Goal: Information Seeking & Learning: Learn about a topic

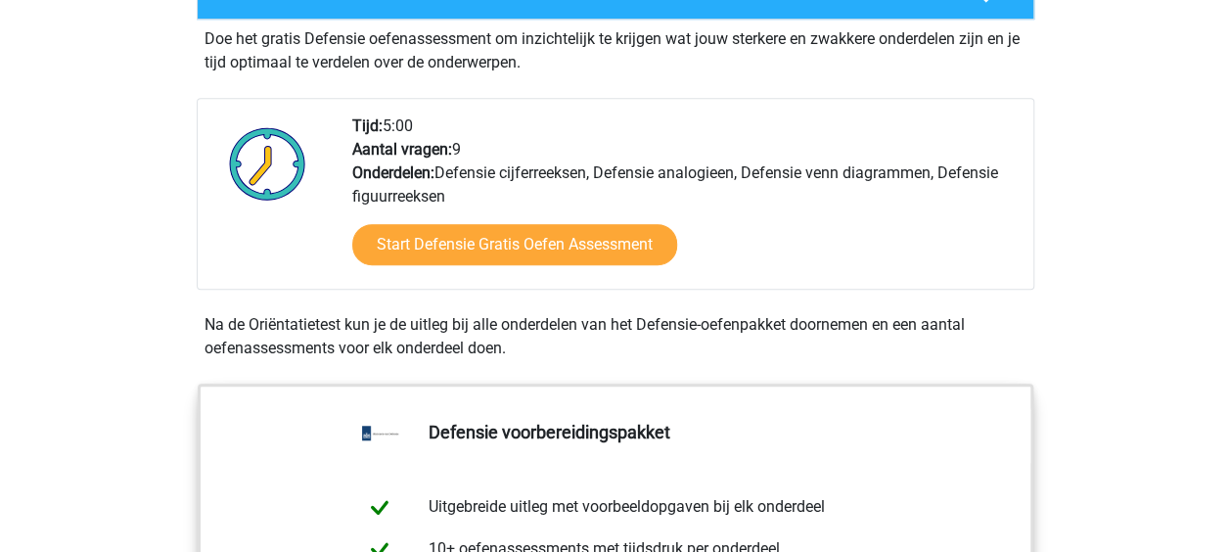
scroll to position [595, 0]
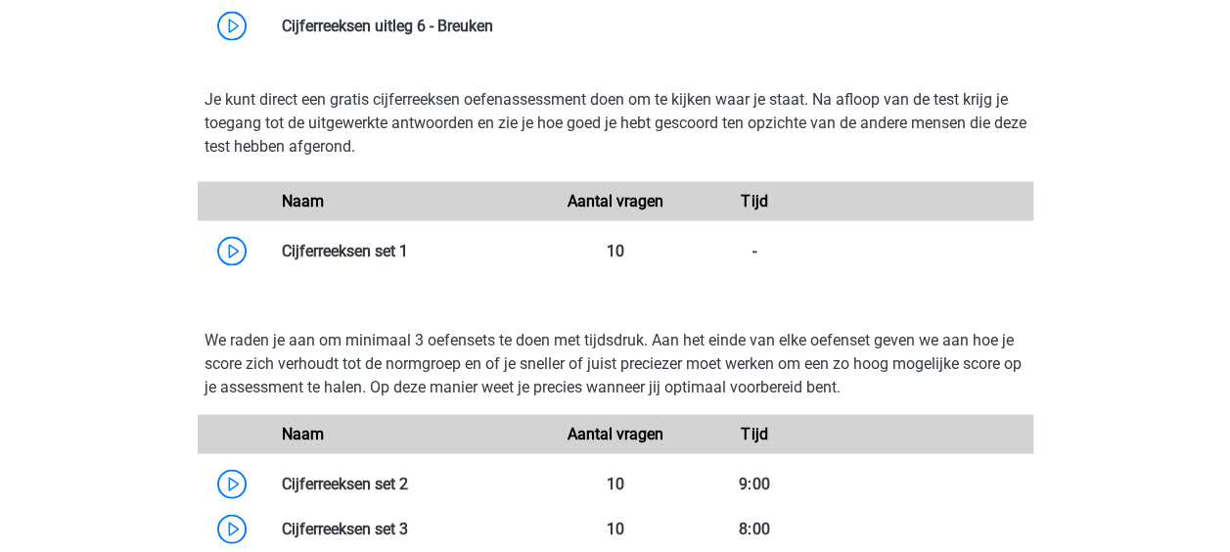
scroll to position [1892, 0]
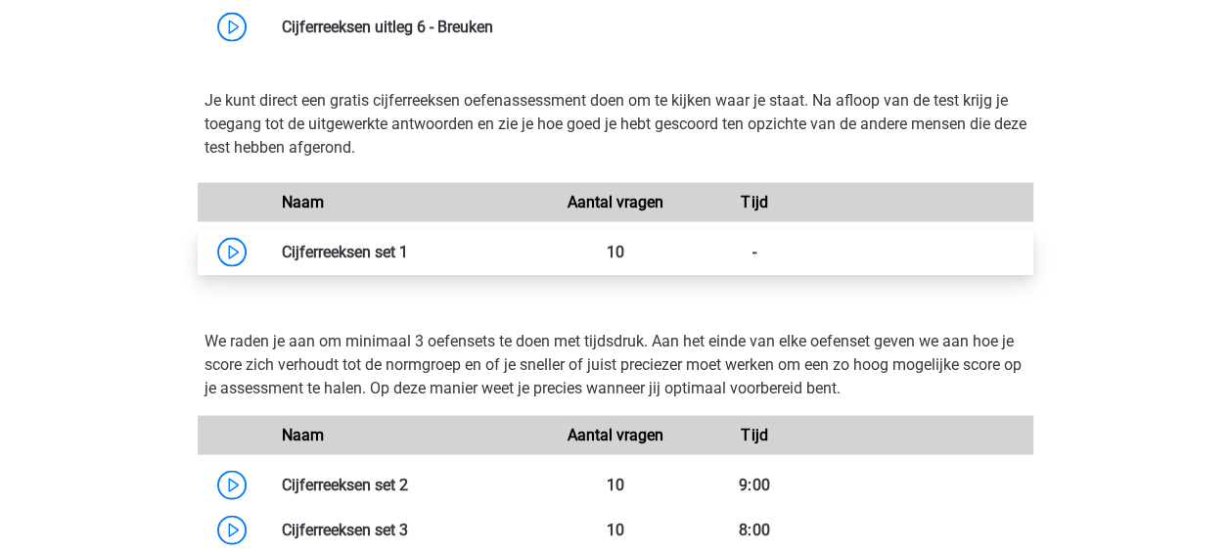
click at [408, 261] on link at bounding box center [408, 252] width 0 height 19
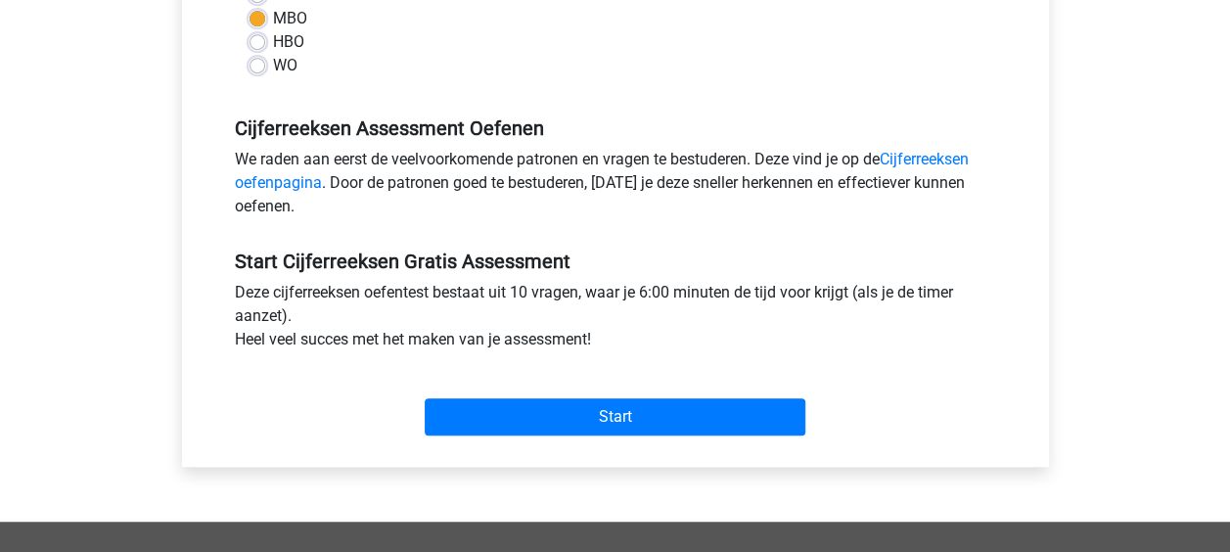
scroll to position [509, 0]
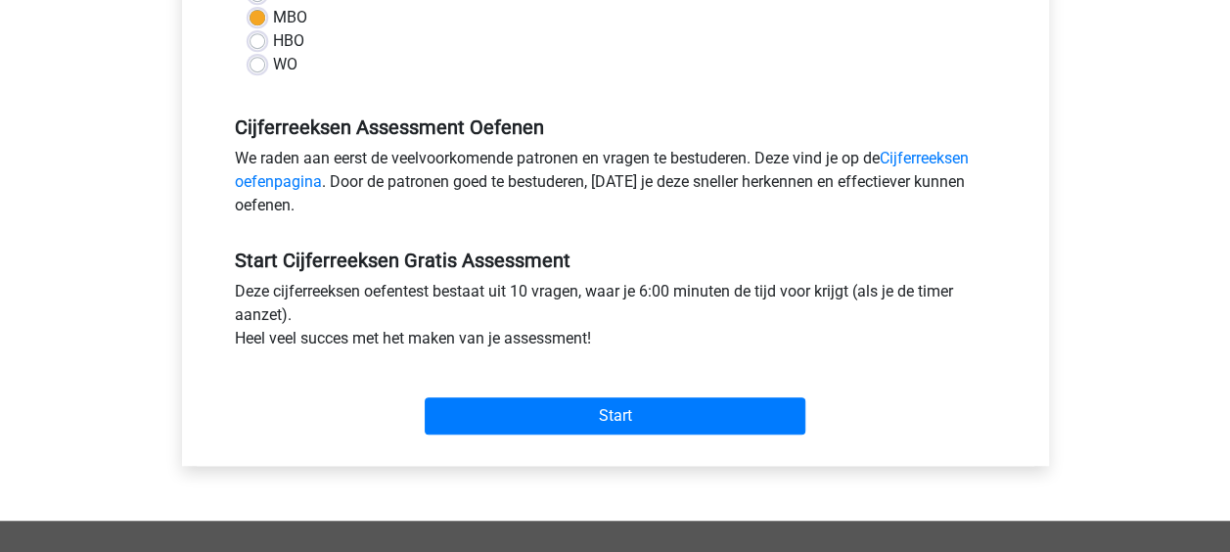
click at [606, 395] on div "Start" at bounding box center [615, 400] width 790 height 68
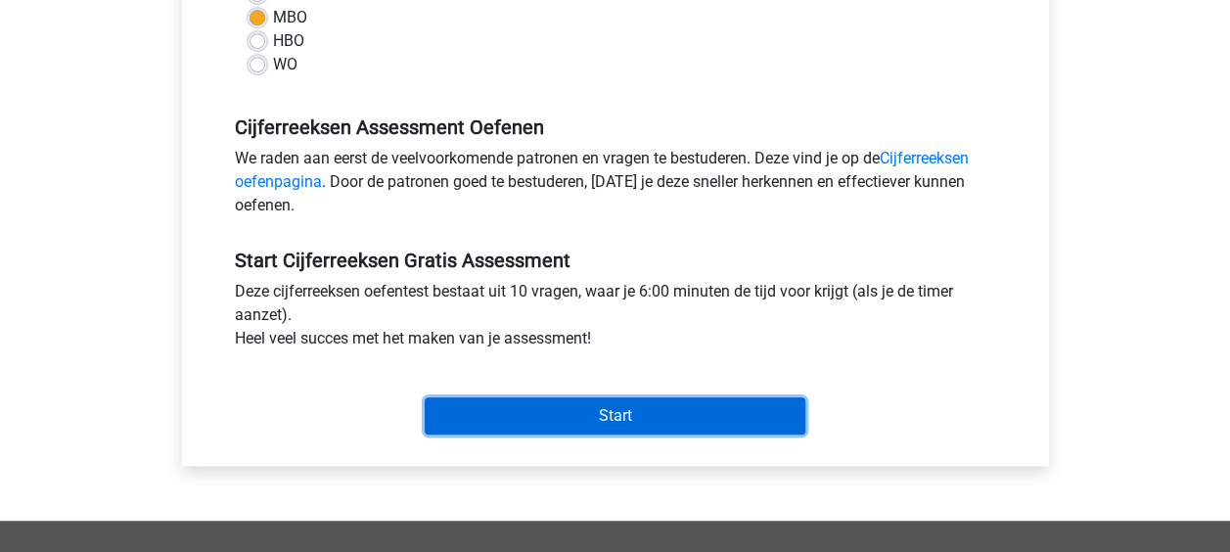
click at [608, 408] on input "Start" at bounding box center [615, 415] width 381 height 37
click at [587, 407] on input "Start" at bounding box center [615, 415] width 381 height 37
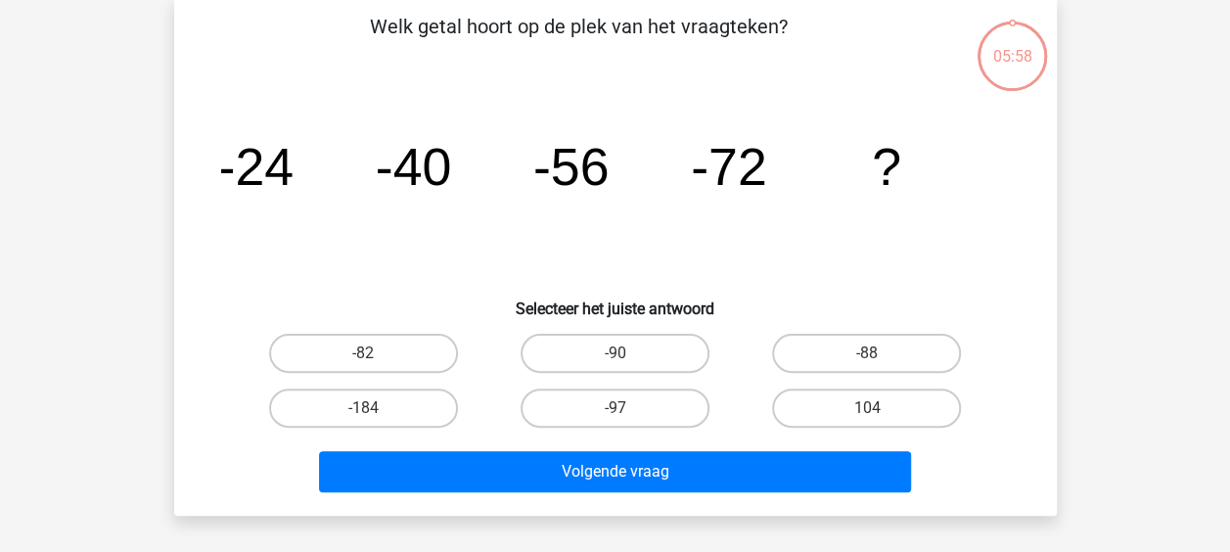
scroll to position [157, 0]
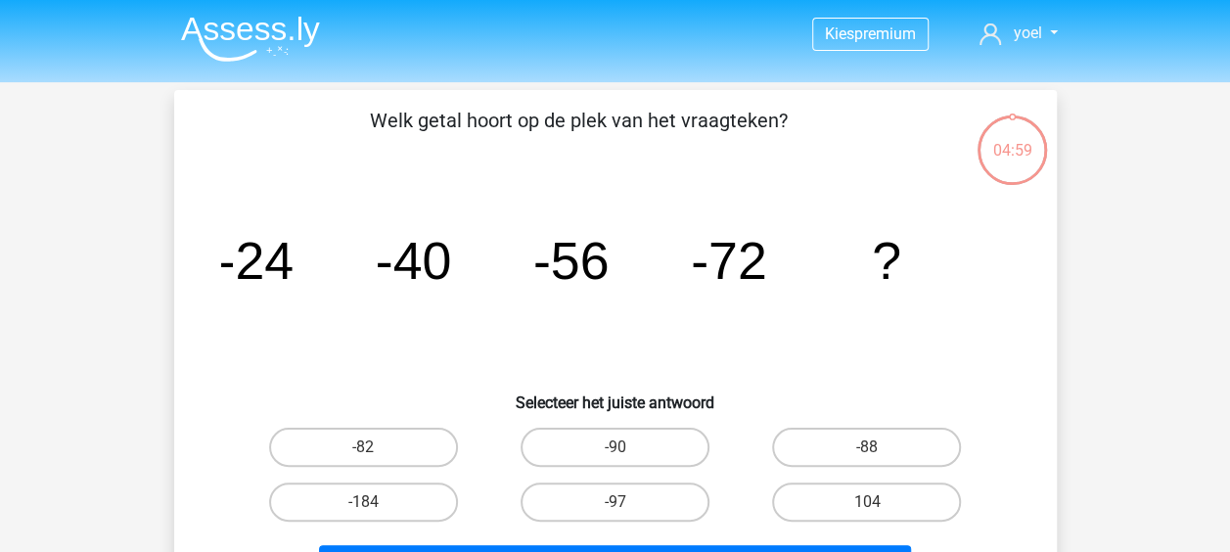
click at [592, 426] on div "-90" at bounding box center [614, 447] width 251 height 55
click at [597, 442] on label "-90" at bounding box center [614, 447] width 189 height 39
click at [614, 447] on input "-90" at bounding box center [620, 453] width 13 height 13
radio input "true"
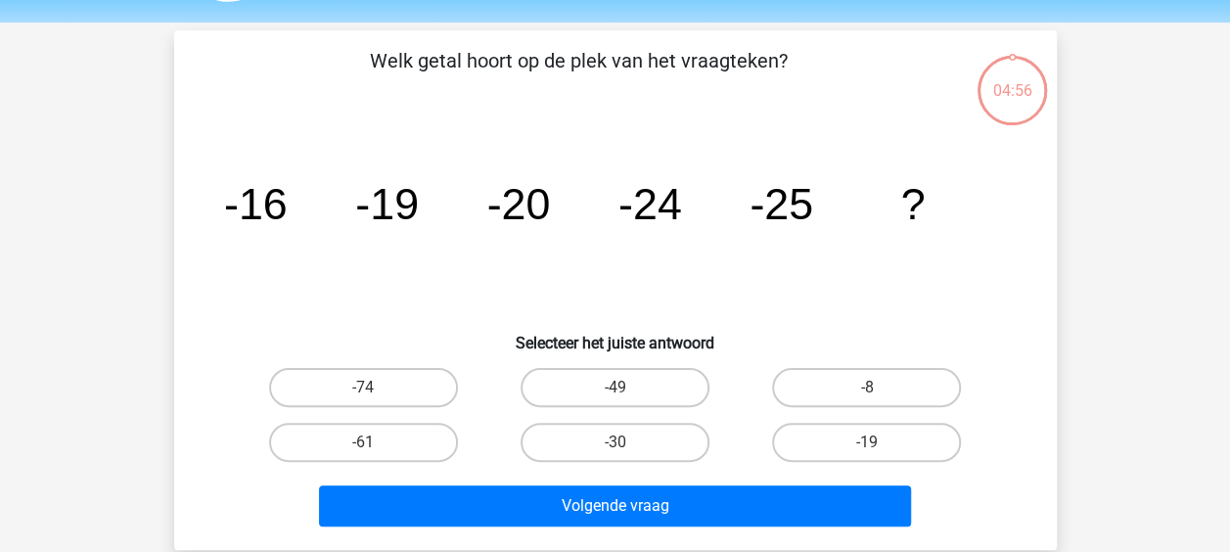
scroll to position [90, 0]
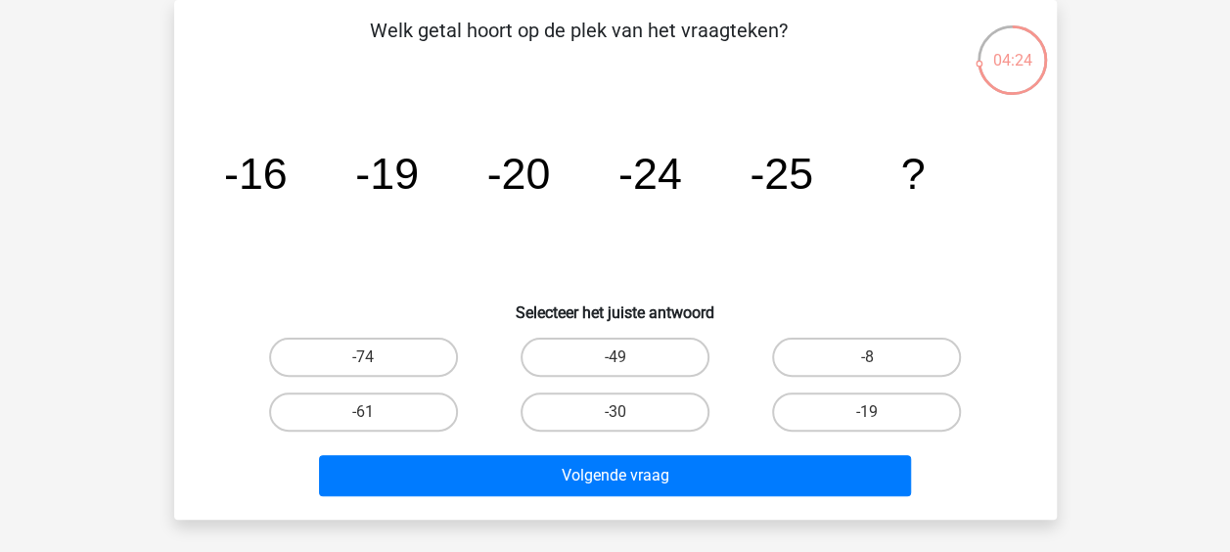
click at [547, 431] on div "-30" at bounding box center [614, 411] width 251 height 55
click at [571, 419] on label "-30" at bounding box center [614, 411] width 189 height 39
click at [614, 419] on input "-30" at bounding box center [620, 418] width 13 height 13
radio input "true"
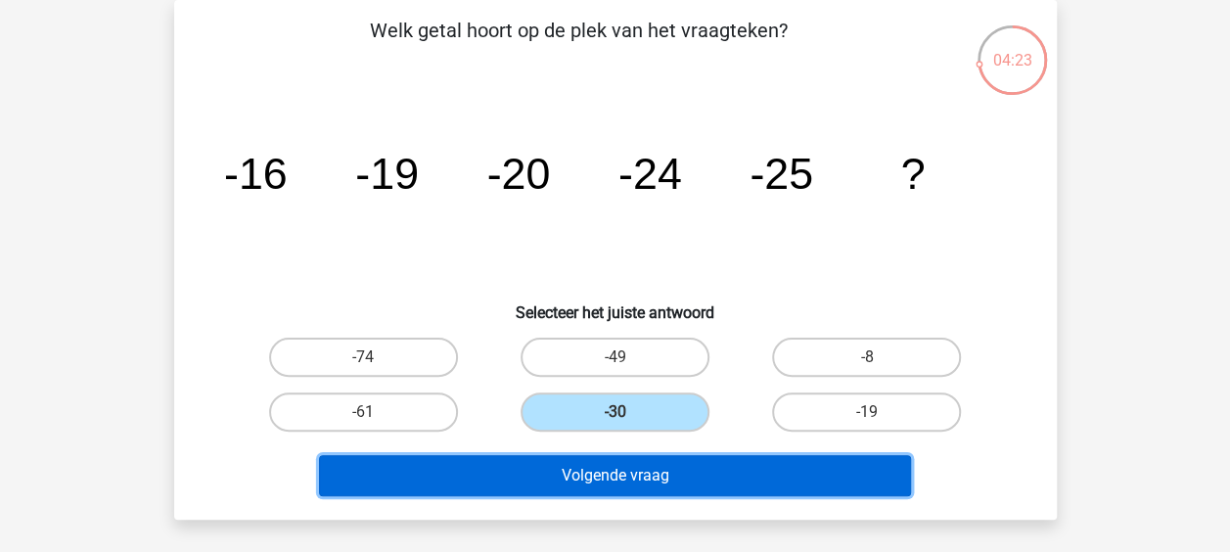
click at [614, 478] on button "Volgende vraag" at bounding box center [615, 475] width 592 height 41
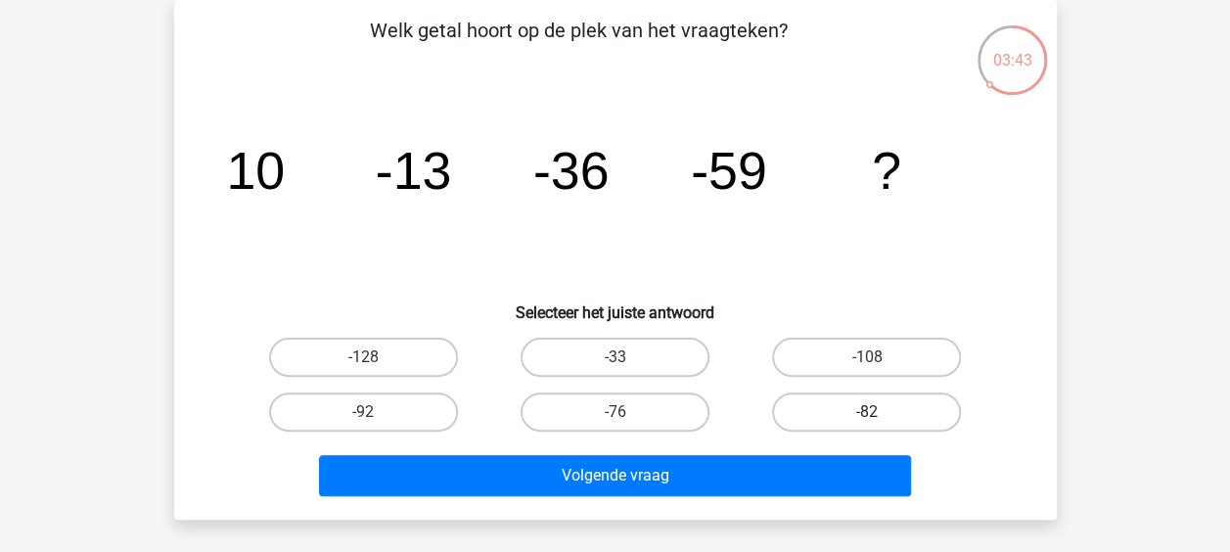
click at [797, 419] on label "-82" at bounding box center [866, 411] width 189 height 39
click at [867, 419] on input "-82" at bounding box center [873, 418] width 13 height 13
radio input "true"
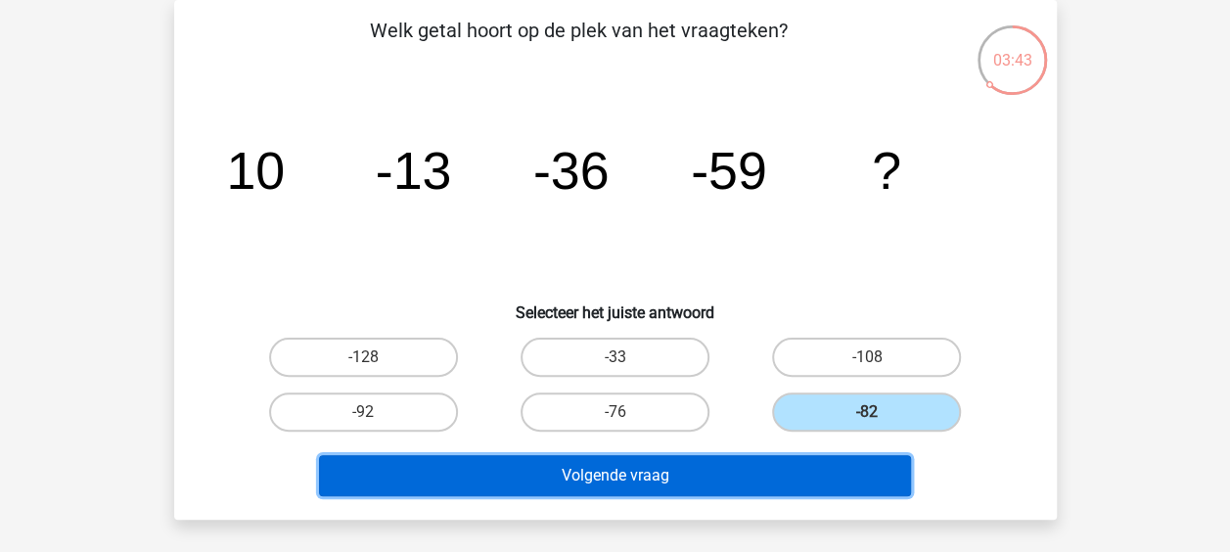
click at [809, 473] on button "Volgende vraag" at bounding box center [615, 475] width 592 height 41
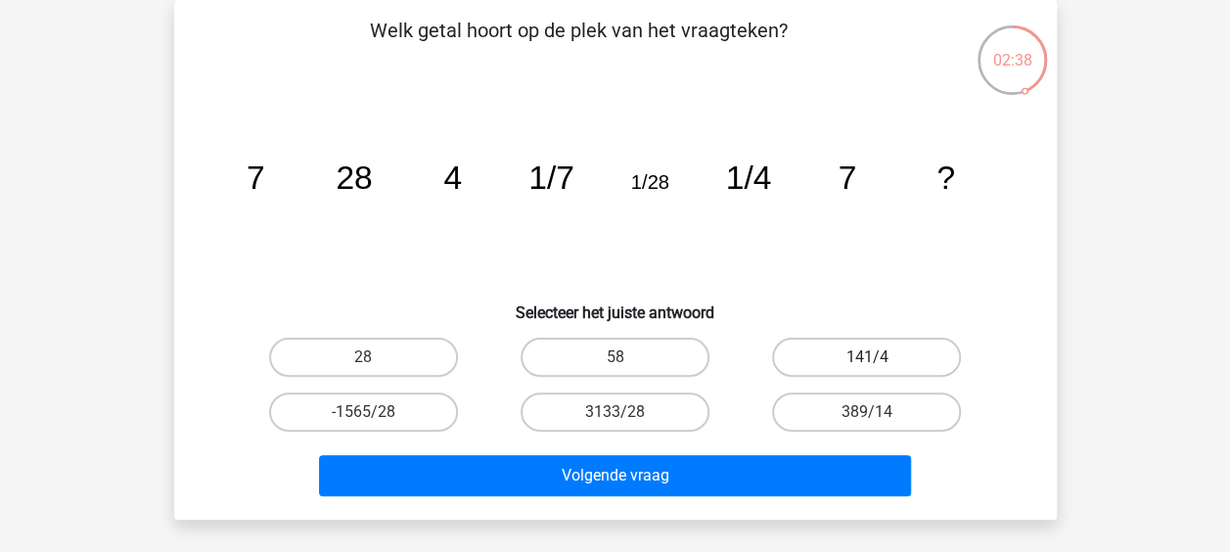
click at [831, 364] on label "141/4" at bounding box center [866, 357] width 189 height 39
click at [867, 364] on input "141/4" at bounding box center [873, 363] width 13 height 13
radio input "true"
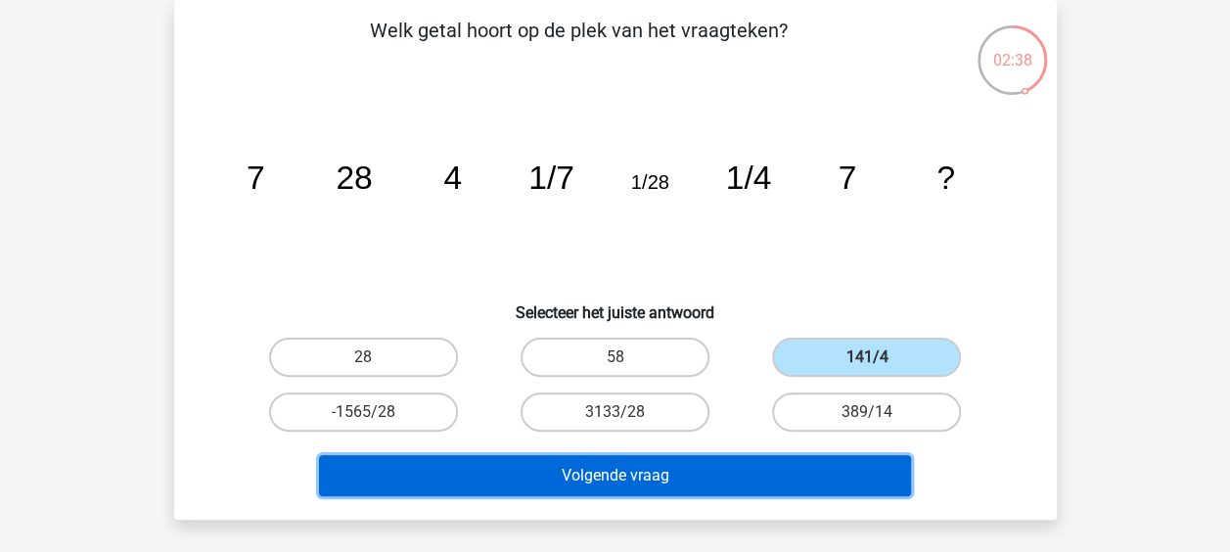
click at [839, 462] on button "Volgende vraag" at bounding box center [615, 475] width 592 height 41
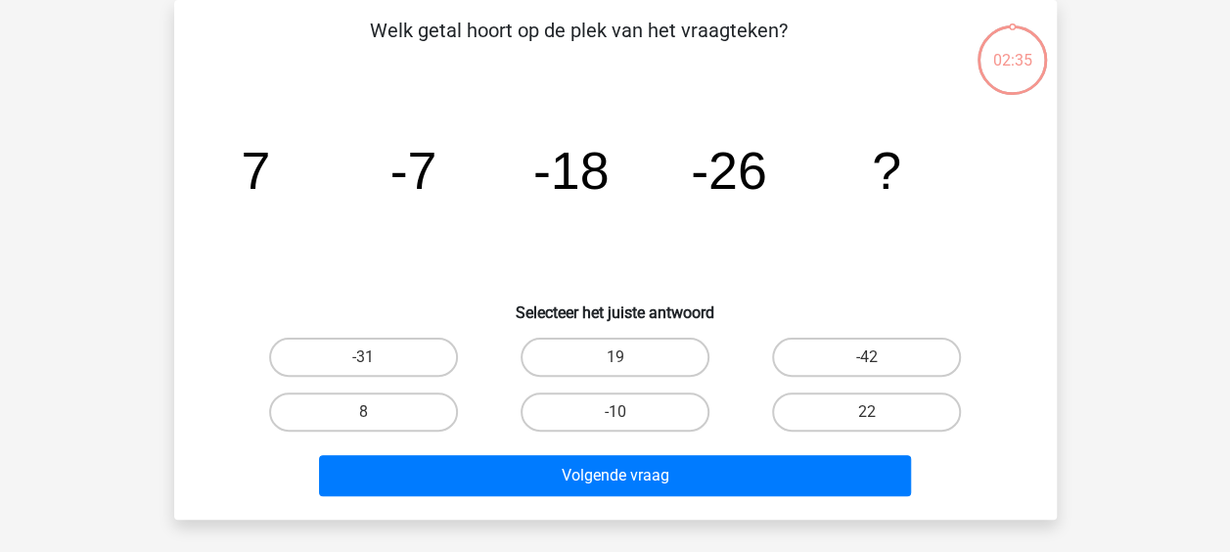
click at [839, 462] on button "Volgende vraag" at bounding box center [615, 475] width 592 height 41
click at [384, 241] on icon "image/svg+xml 7 -7 -18 -26 ?" at bounding box center [615, 189] width 788 height 198
click at [389, 350] on label "-31" at bounding box center [363, 357] width 189 height 39
click at [376, 357] on input "-31" at bounding box center [369, 363] width 13 height 13
radio input "true"
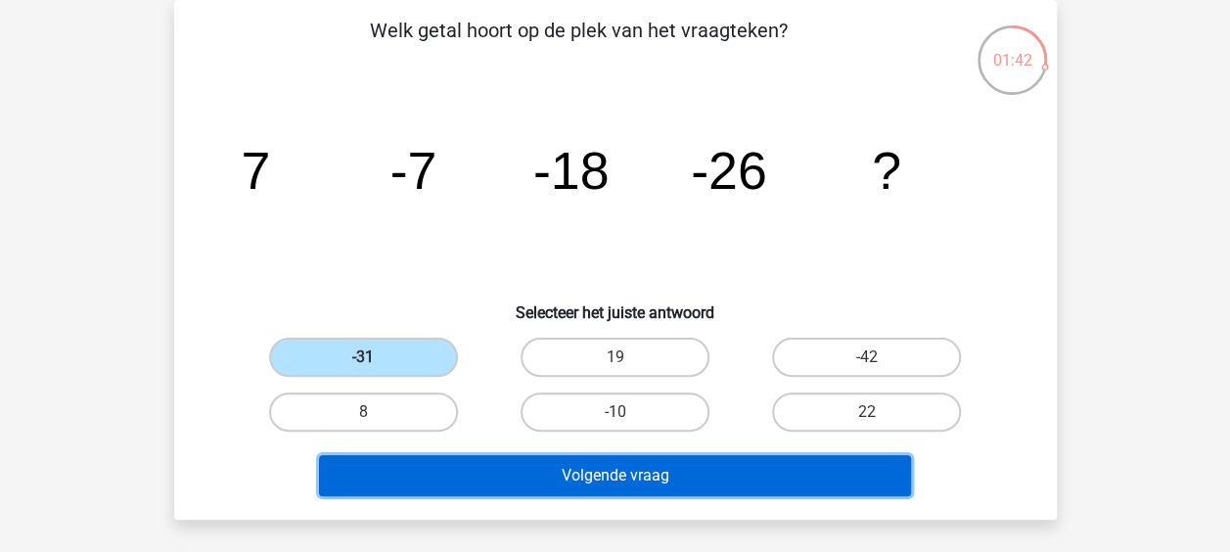
click at [540, 482] on button "Volgende vraag" at bounding box center [615, 475] width 592 height 41
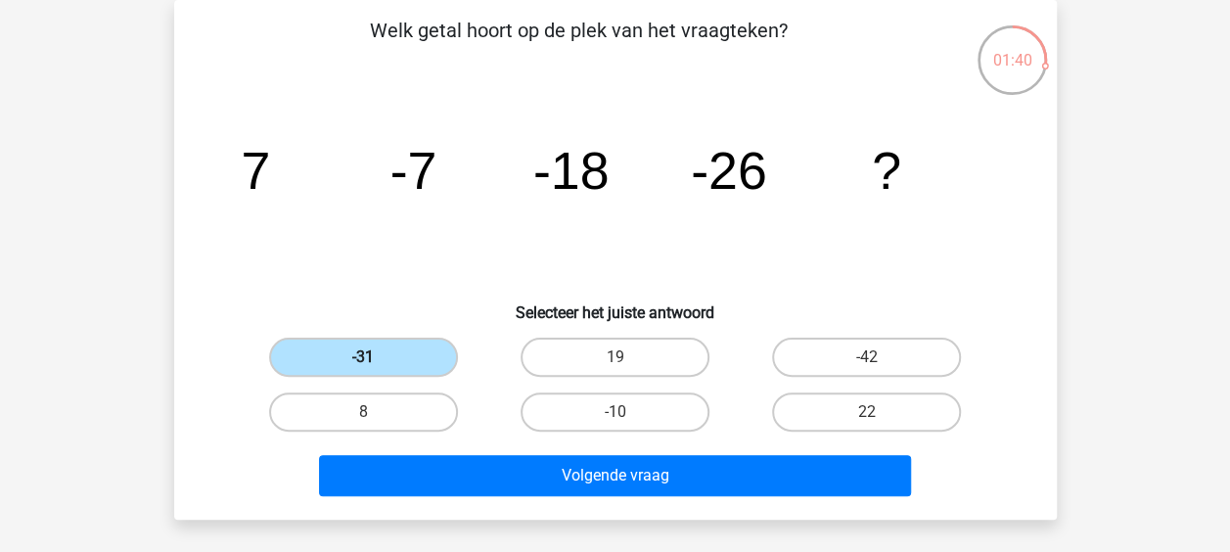
click at [425, 353] on label "-31" at bounding box center [363, 357] width 189 height 39
click at [376, 357] on input "-31" at bounding box center [369, 363] width 13 height 13
click at [425, 353] on label "-31" at bounding box center [363, 357] width 189 height 39
click at [376, 357] on input "-31" at bounding box center [369, 363] width 13 height 13
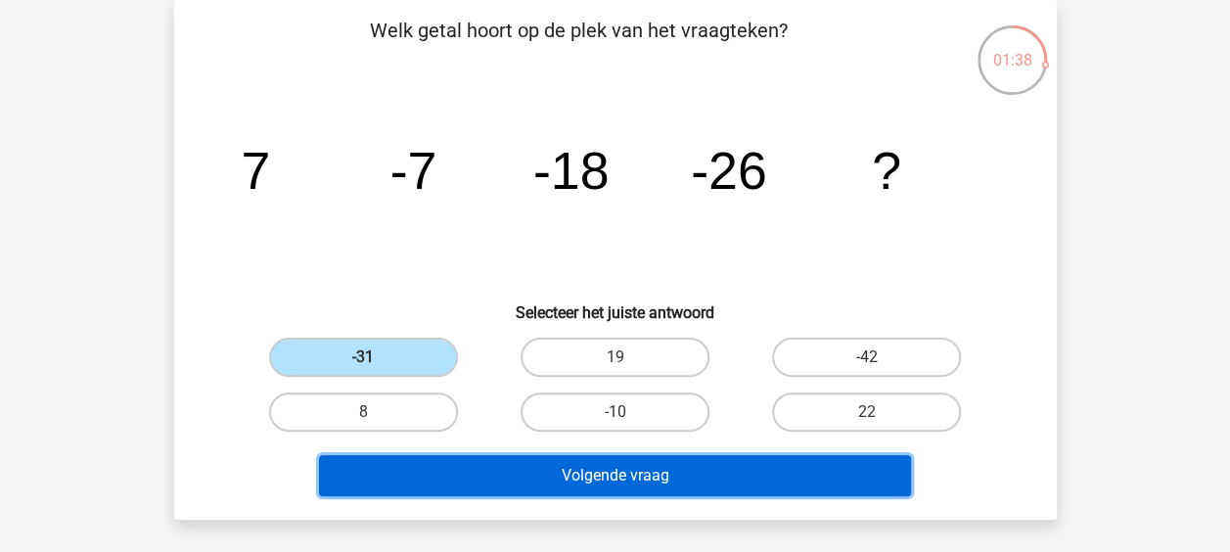
click at [440, 462] on button "Volgende vraag" at bounding box center [615, 475] width 592 height 41
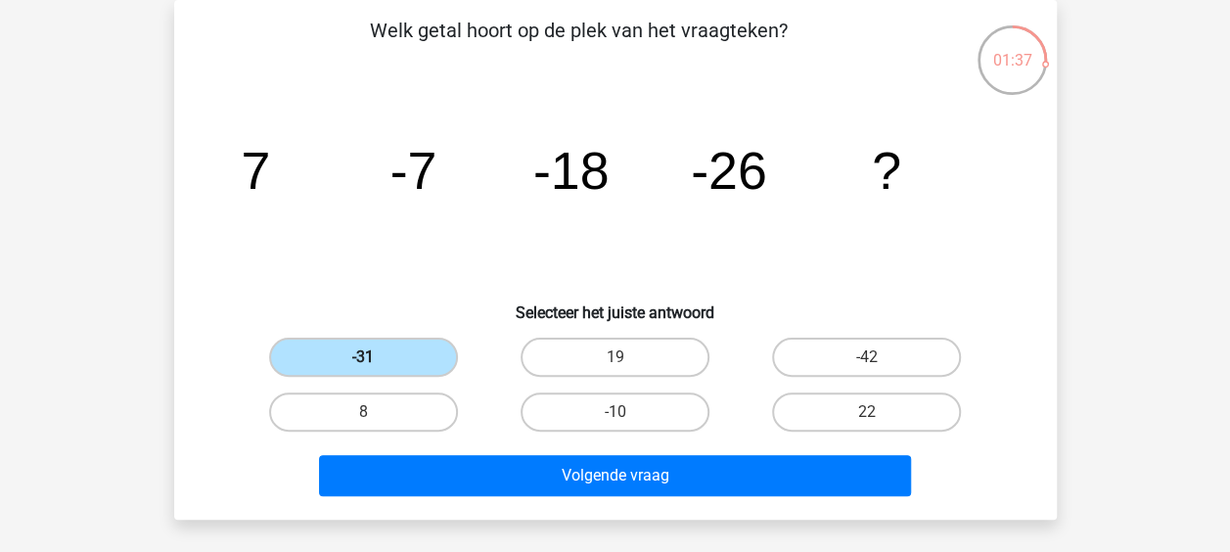
click at [428, 362] on label "-31" at bounding box center [363, 357] width 189 height 39
click at [376, 362] on input "-31" at bounding box center [369, 363] width 13 height 13
click at [542, 358] on label "19" at bounding box center [614, 357] width 189 height 39
click at [614, 358] on input "19" at bounding box center [620, 363] width 13 height 13
radio input "true"
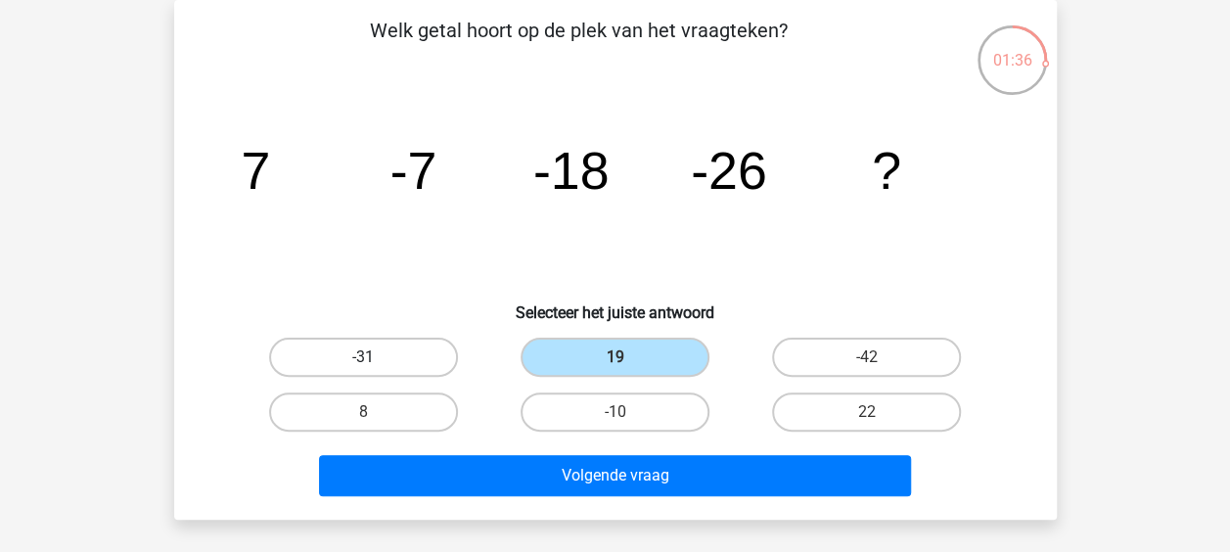
click at [413, 367] on label "-31" at bounding box center [363, 357] width 189 height 39
click at [376, 367] on input "-31" at bounding box center [369, 363] width 13 height 13
radio input "true"
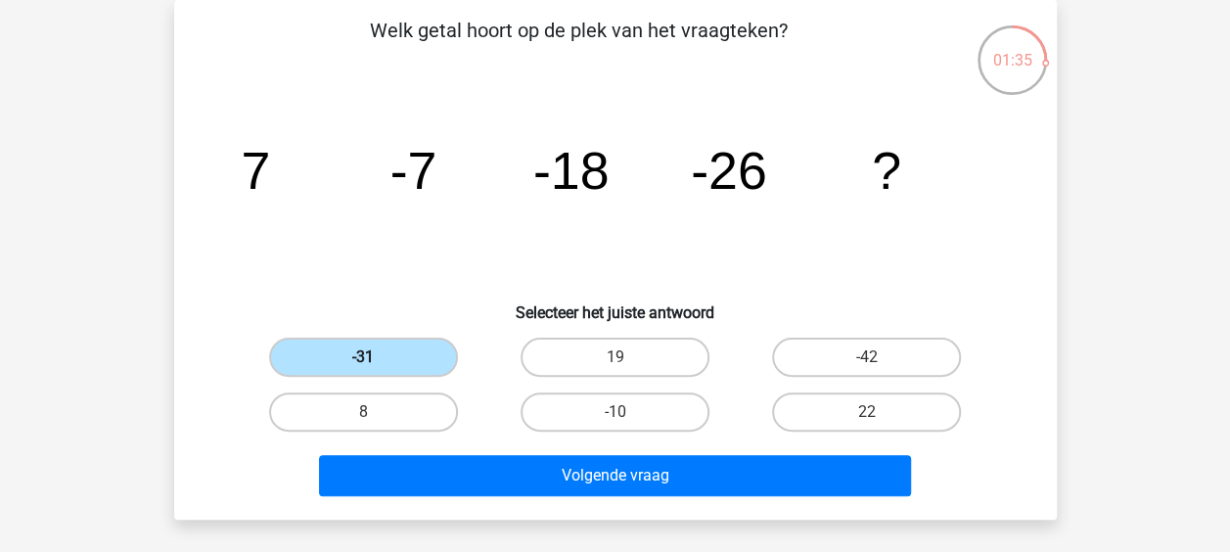
click at [413, 367] on label "-31" at bounding box center [363, 357] width 189 height 39
click at [376, 367] on input "-31" at bounding box center [369, 363] width 13 height 13
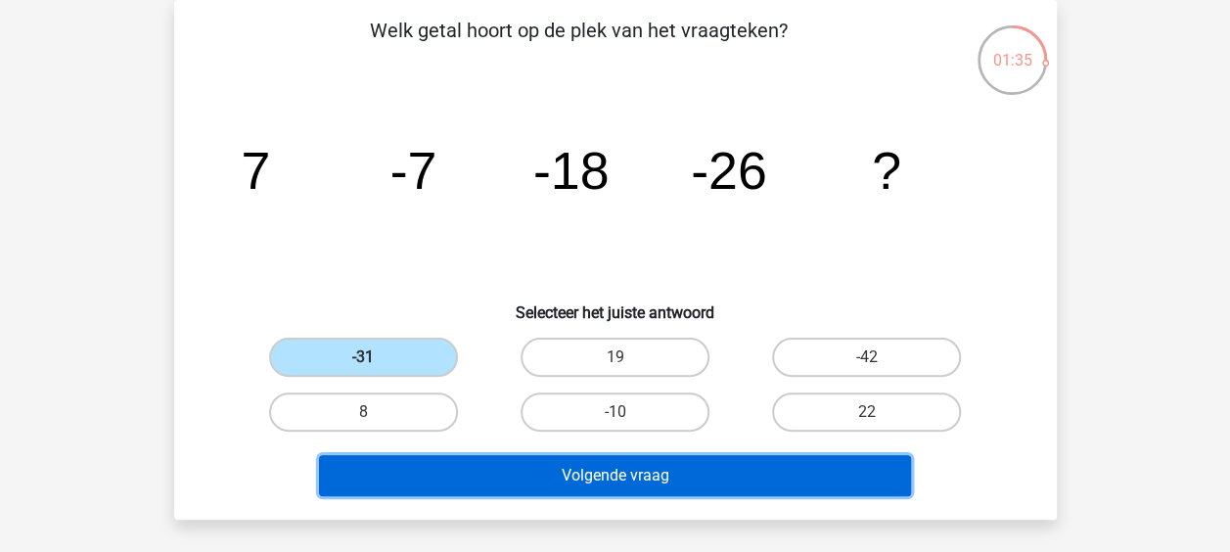
click at [447, 470] on button "Volgende vraag" at bounding box center [615, 475] width 592 height 41
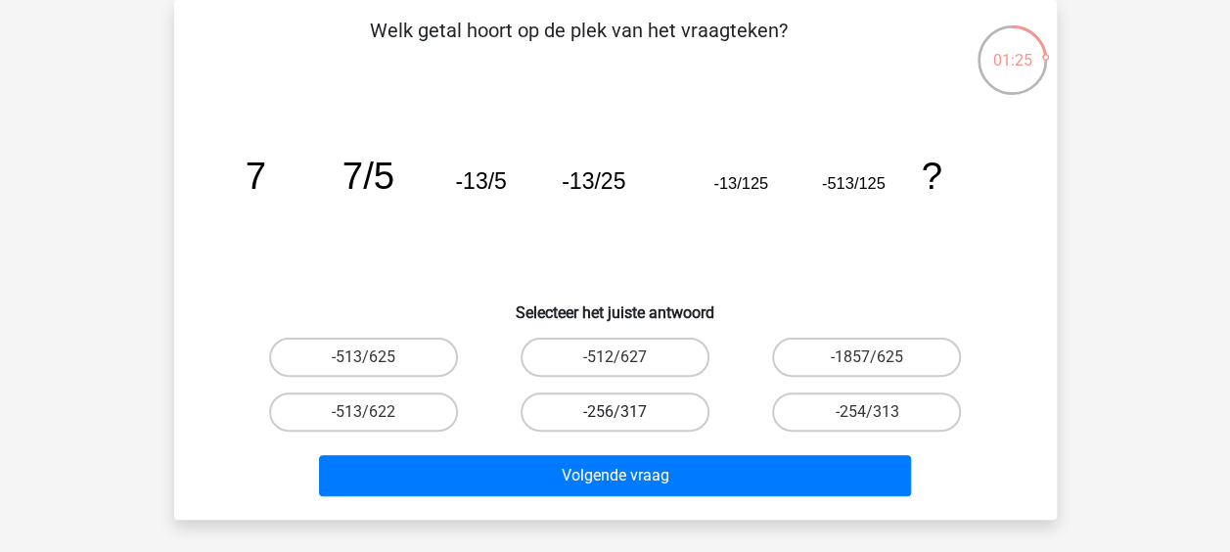
click at [691, 403] on label "-256/317" at bounding box center [614, 411] width 189 height 39
click at [627, 412] on input "-256/317" at bounding box center [620, 418] width 13 height 13
radio input "true"
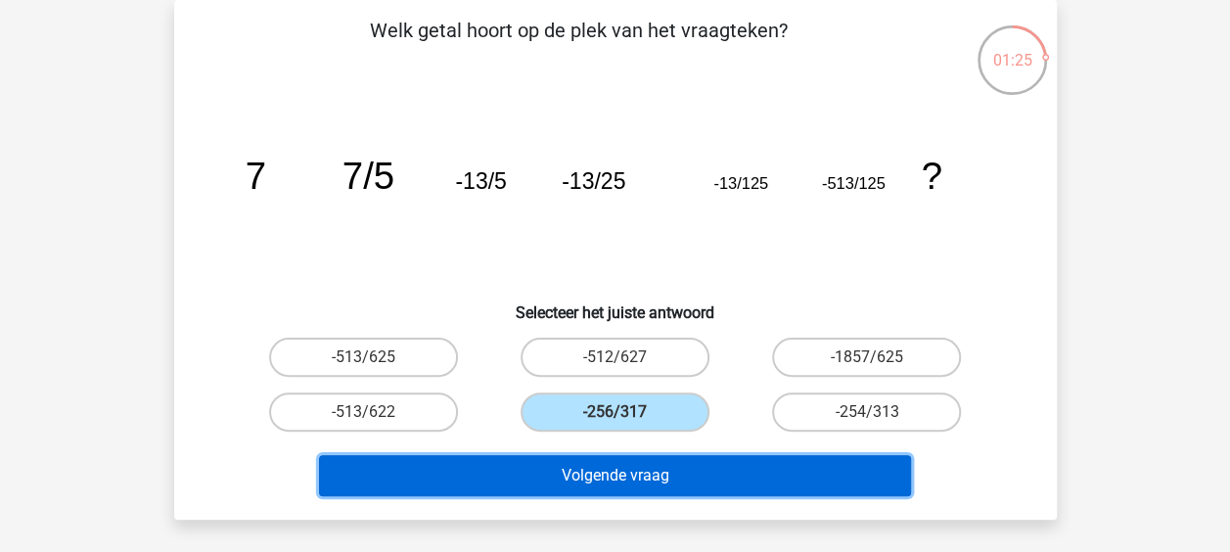
click at [663, 473] on button "Volgende vraag" at bounding box center [615, 475] width 592 height 41
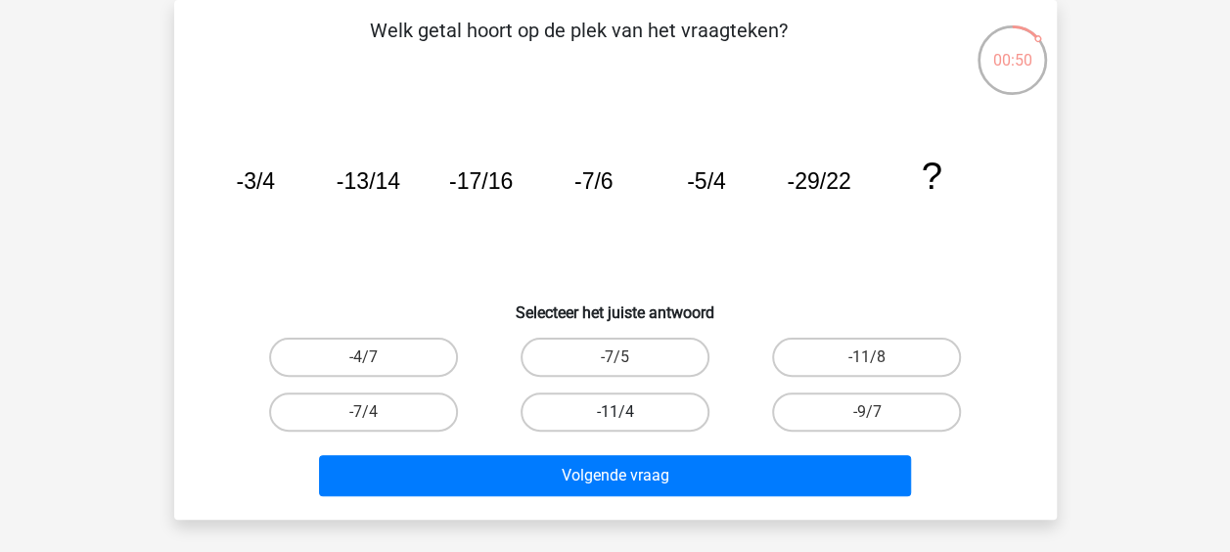
click at [559, 404] on label "-11/4" at bounding box center [614, 411] width 189 height 39
click at [614, 412] on input "-11/4" at bounding box center [620, 418] width 13 height 13
radio input "true"
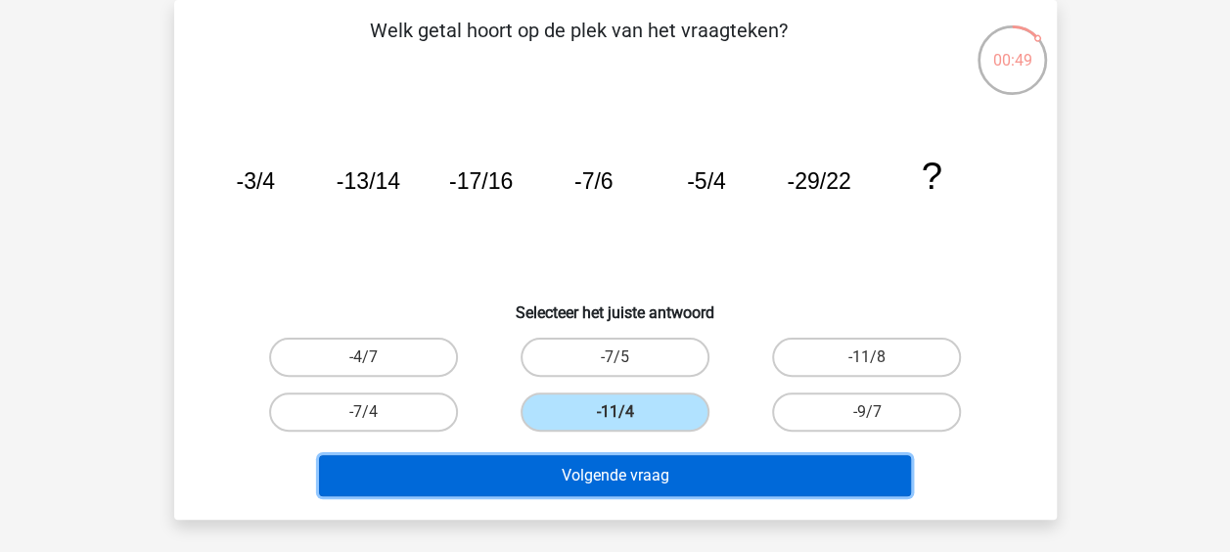
click at [593, 477] on button "Volgende vraag" at bounding box center [615, 475] width 592 height 41
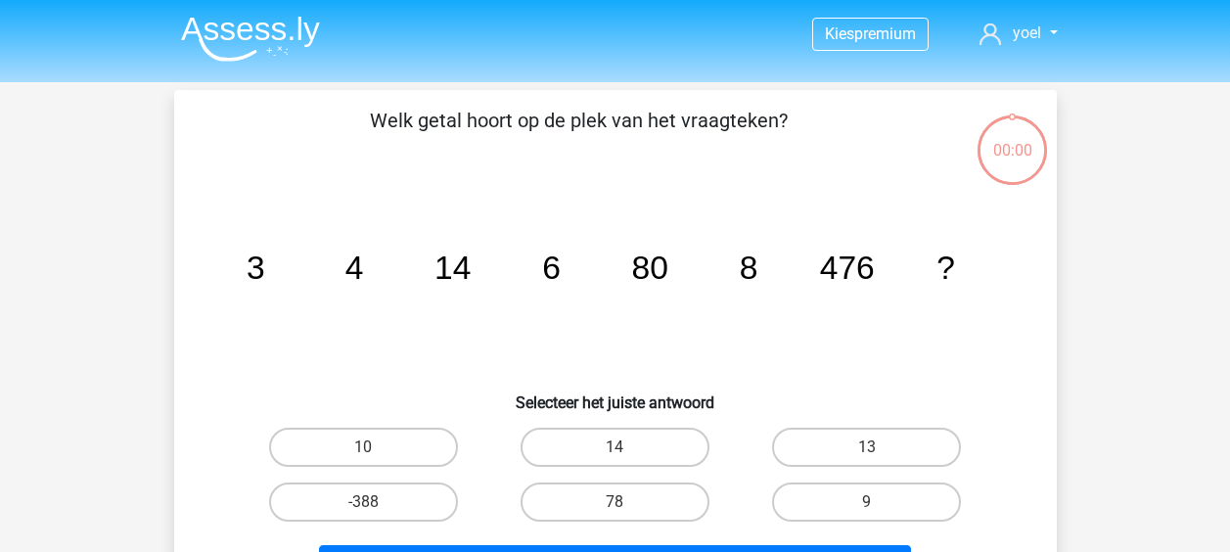
scroll to position [90, 0]
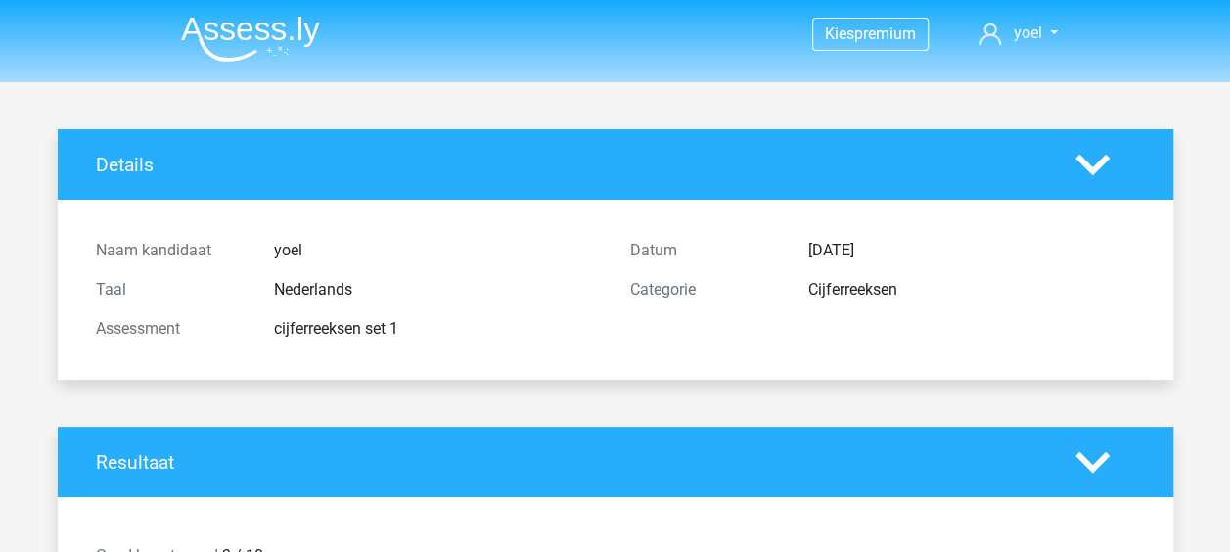
click at [806, 348] on div "Naam kandidaat yoel Taal Nederlands Assessment cijferreeksen set 1 Datum [DATE]…" at bounding box center [615, 289] width 1068 height 133
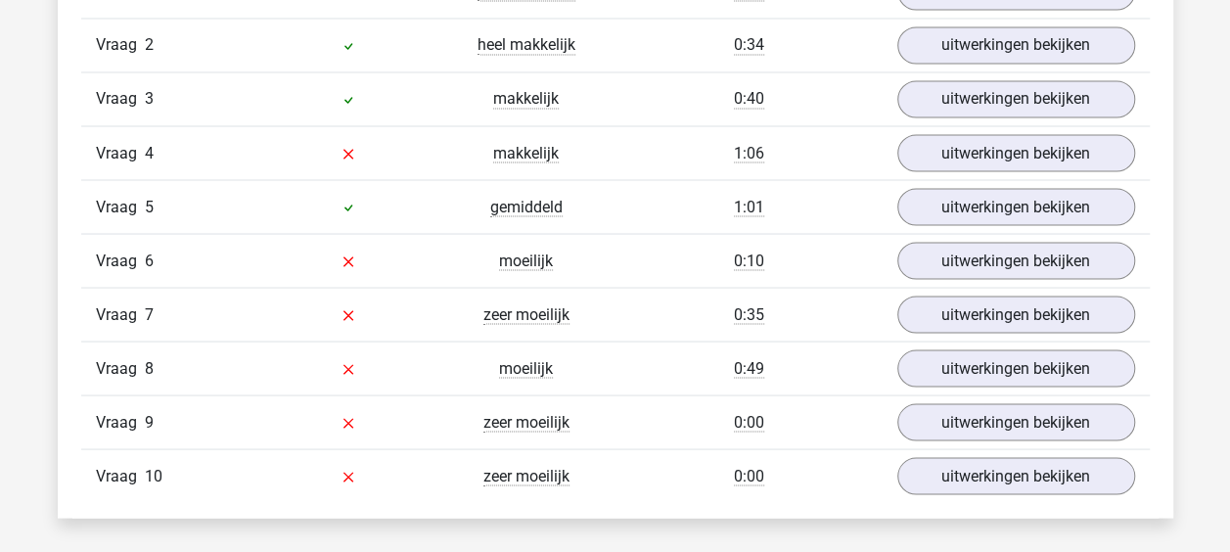
scroll to position [1683, 0]
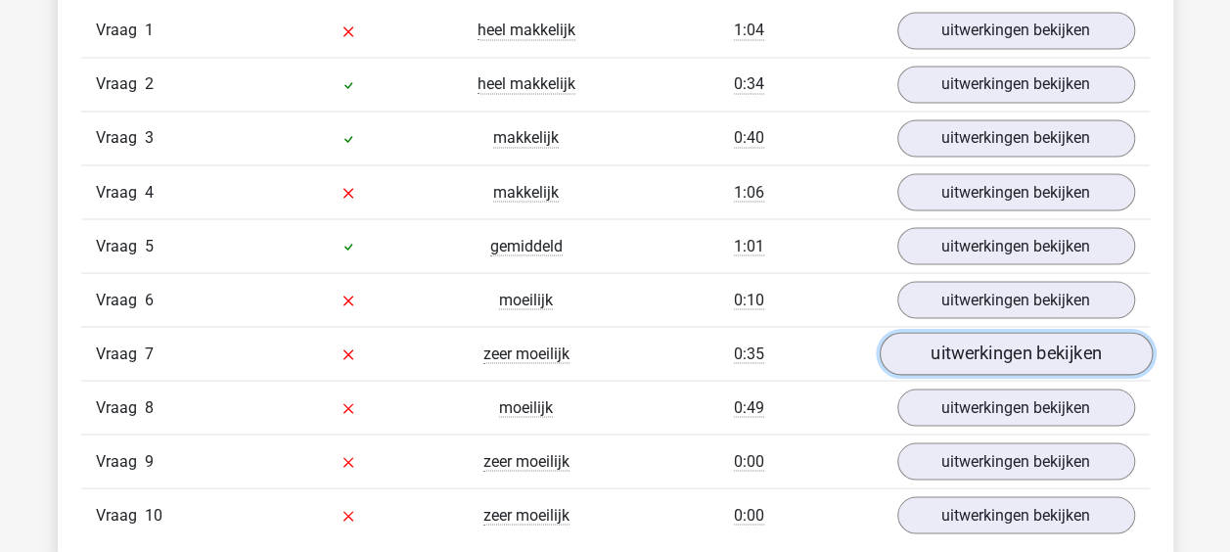
click at [1000, 341] on link "uitwerkingen bekijken" at bounding box center [1014, 353] width 273 height 43
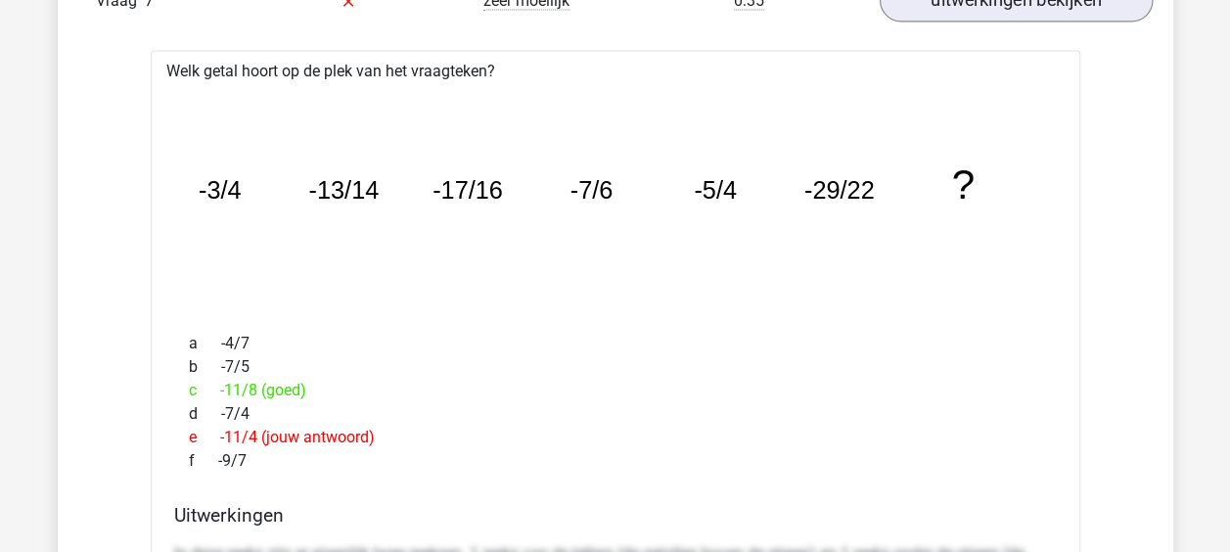
click at [1000, 341] on div "a -4/7" at bounding box center [615, 343] width 882 height 23
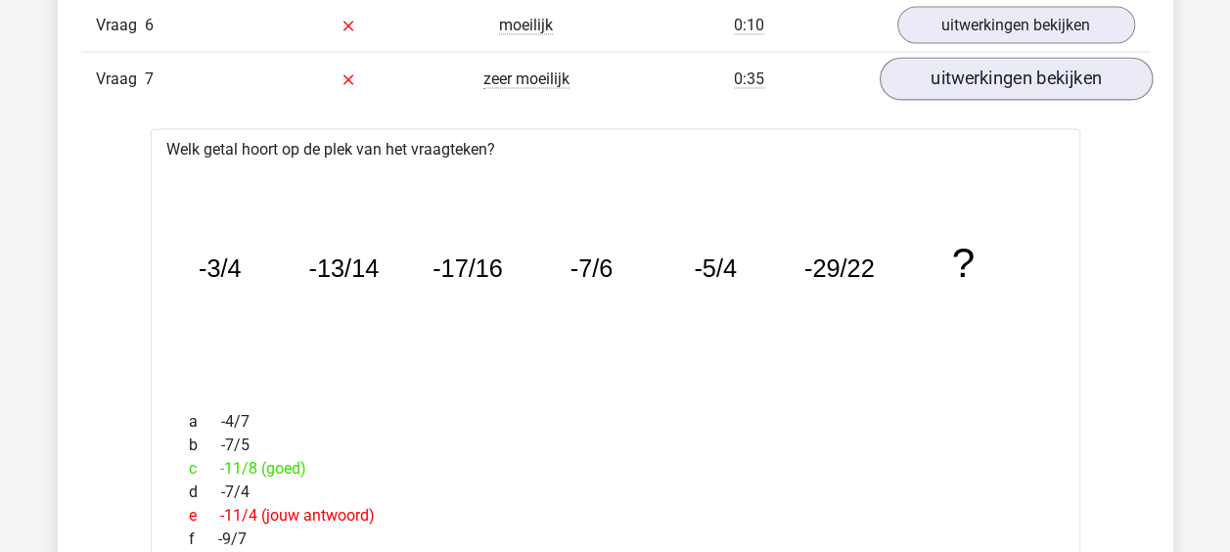
scroll to position [1956, 0]
click at [1000, 341] on icon "image/svg+xml -3/4 -13/14 -17/16 -7/6 -5/4 -29/22 ?" at bounding box center [615, 278] width 867 height 217
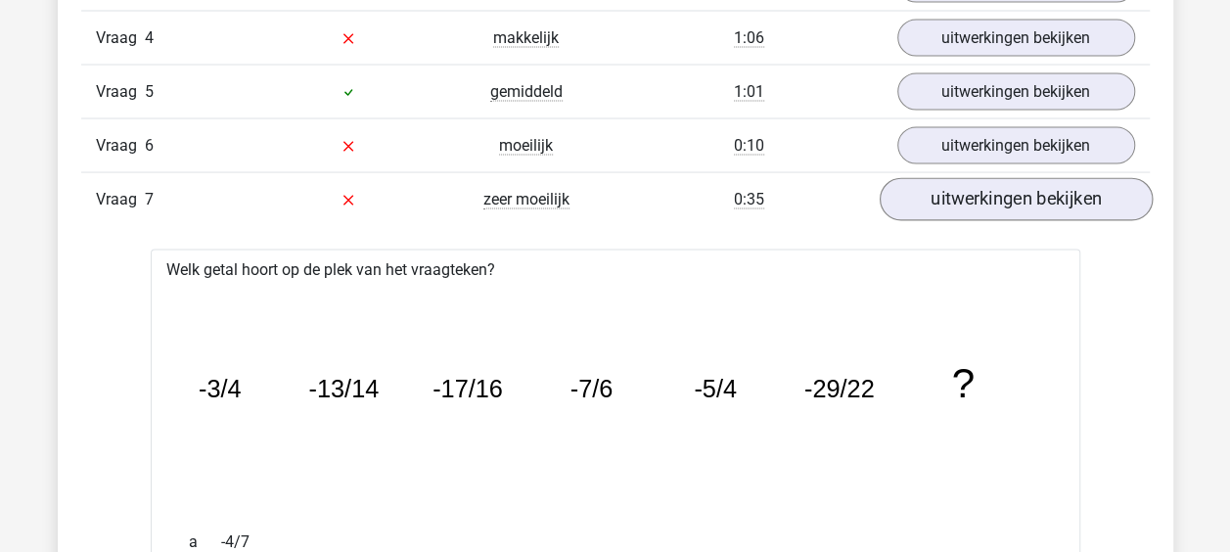
scroll to position [1836, 0]
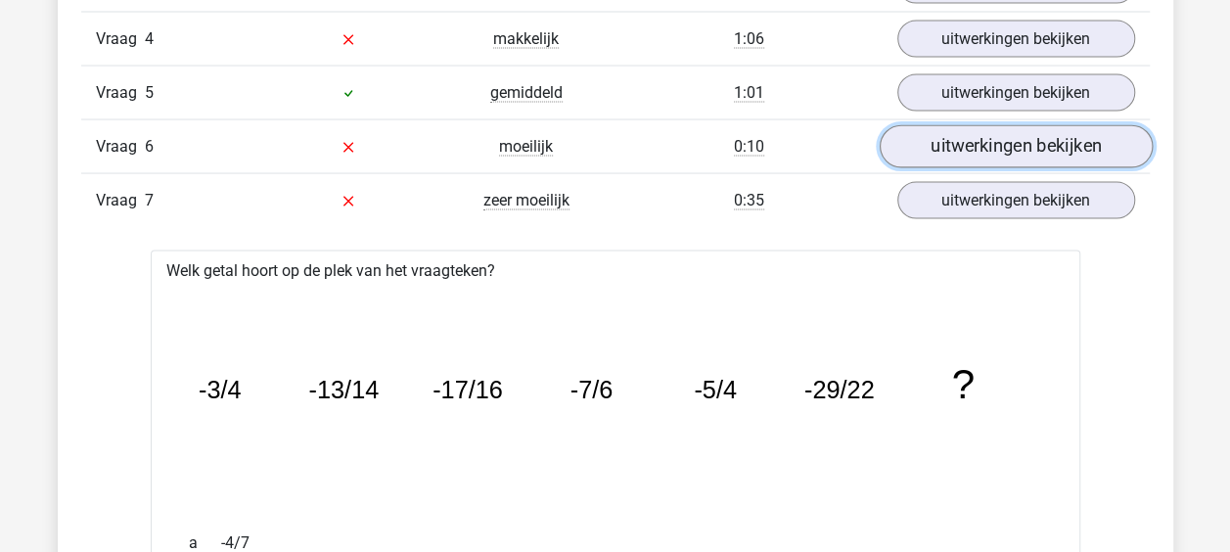
click at [1037, 135] on link "uitwerkingen bekijken" at bounding box center [1014, 145] width 273 height 43
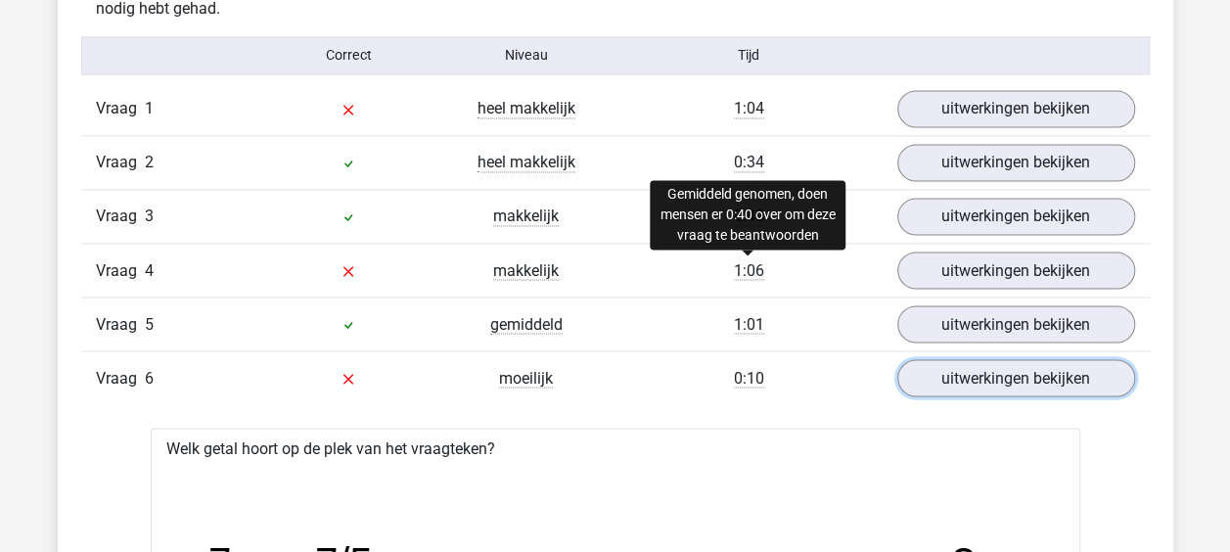
scroll to position [1603, 0]
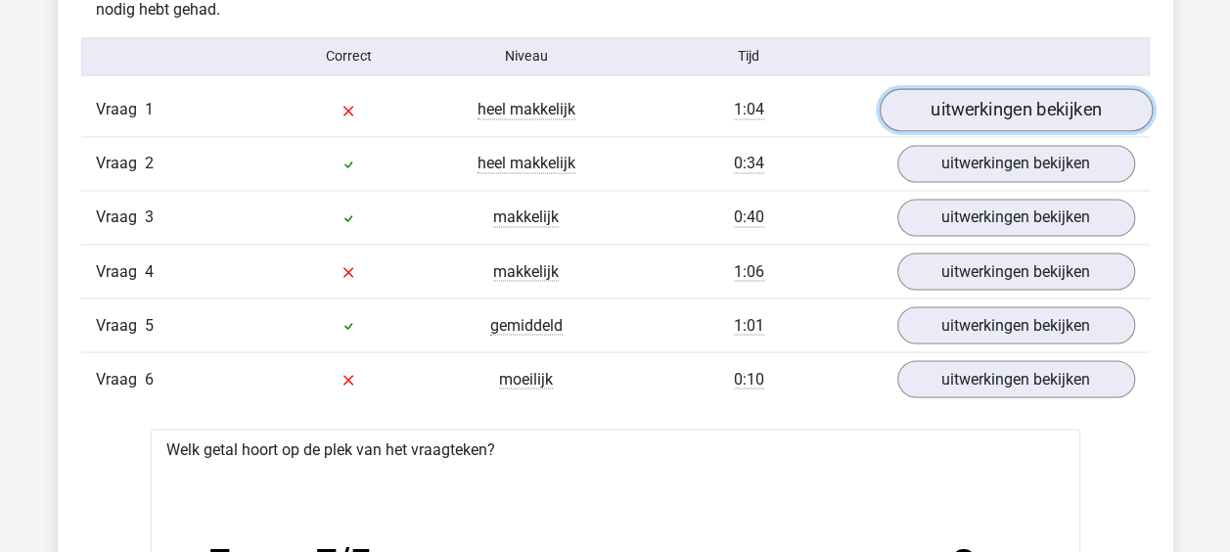
click at [949, 109] on link "uitwerkingen bekijken" at bounding box center [1014, 109] width 273 height 43
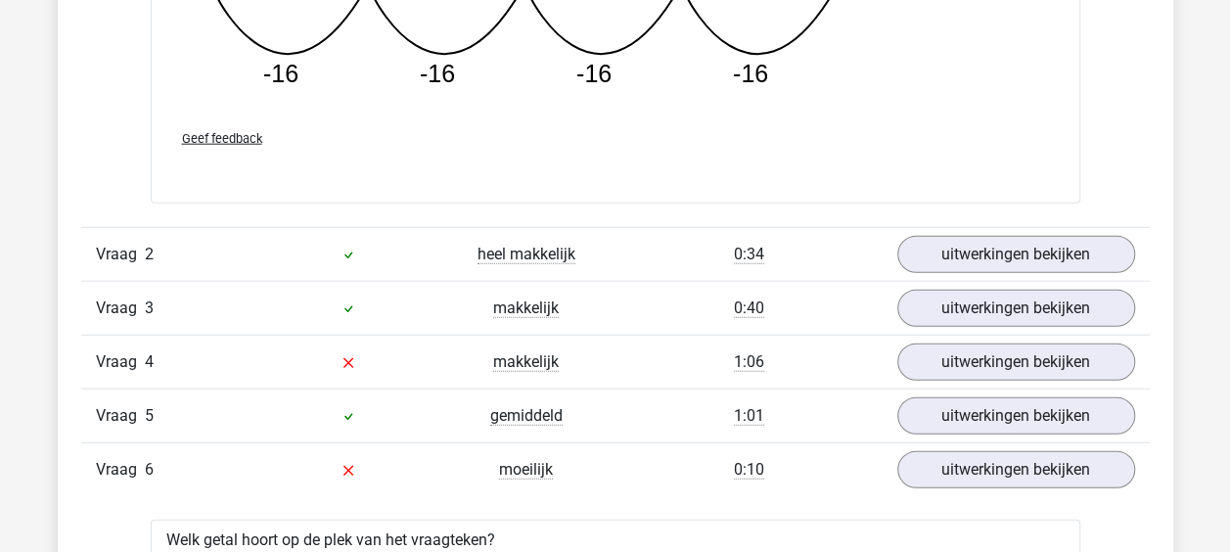
scroll to position [2390, 0]
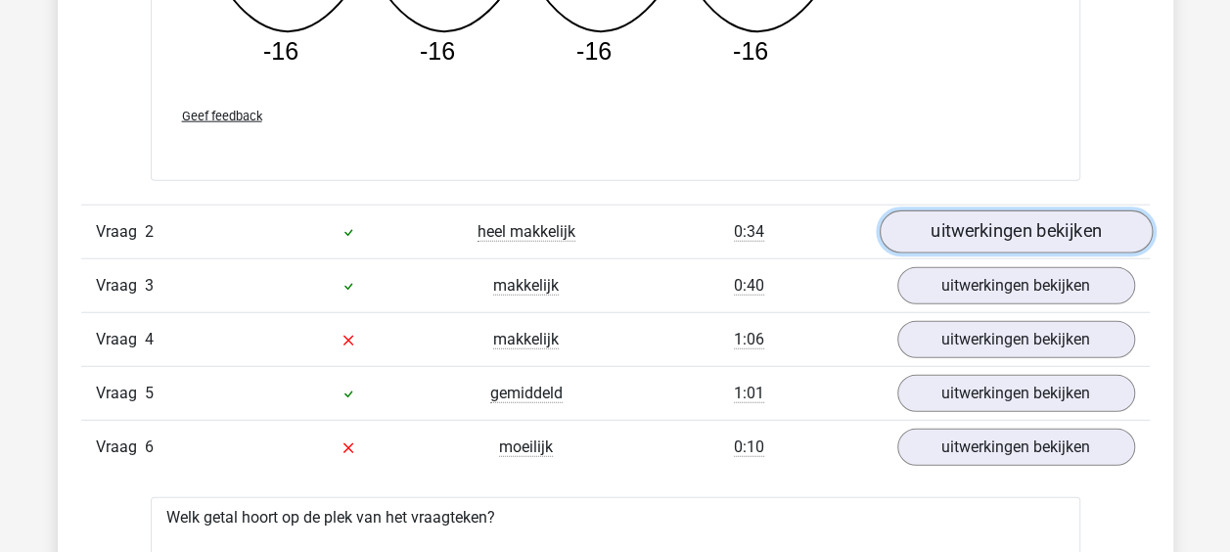
click at [1002, 227] on link "uitwerkingen bekijken" at bounding box center [1014, 231] width 273 height 43
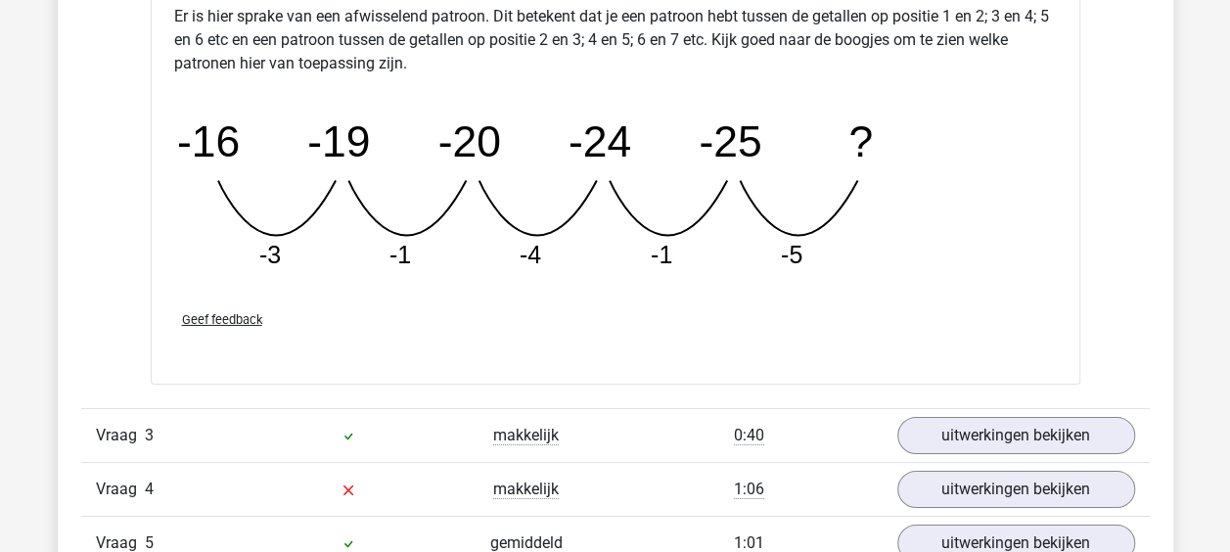
scroll to position [3143, 0]
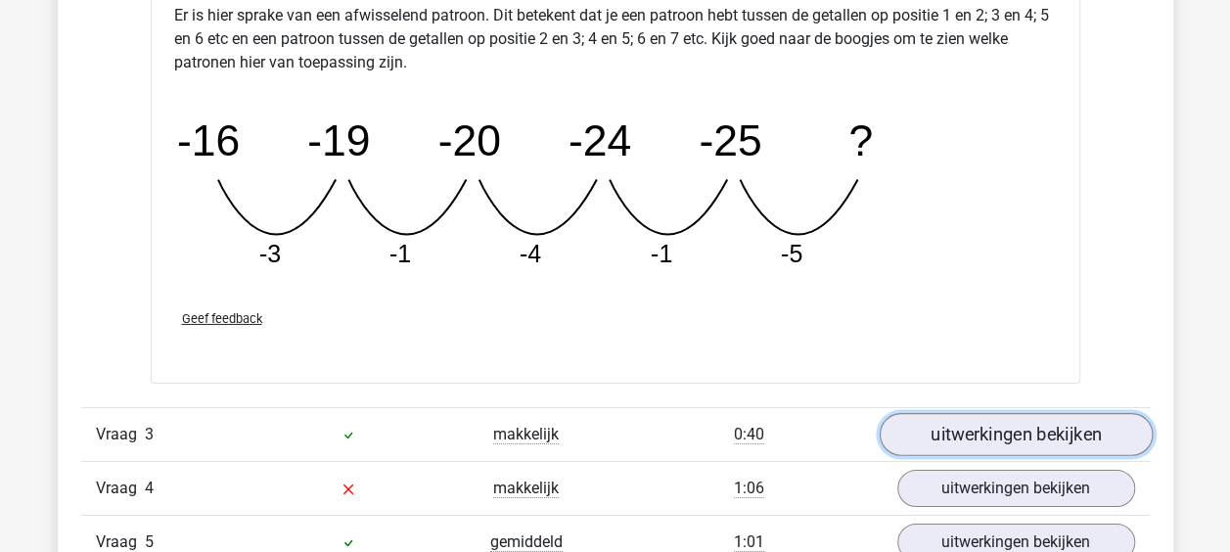
click at [960, 421] on link "uitwerkingen bekijken" at bounding box center [1014, 434] width 273 height 43
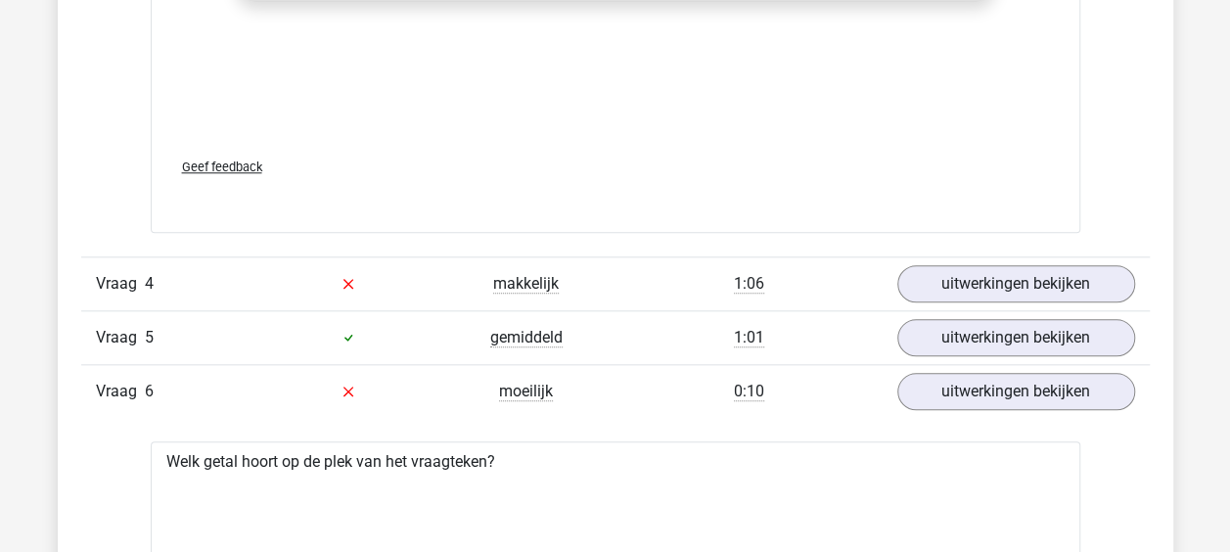
scroll to position [4556, 0]
click at [1003, 261] on link "uitwerkingen bekijken" at bounding box center [1014, 282] width 273 height 43
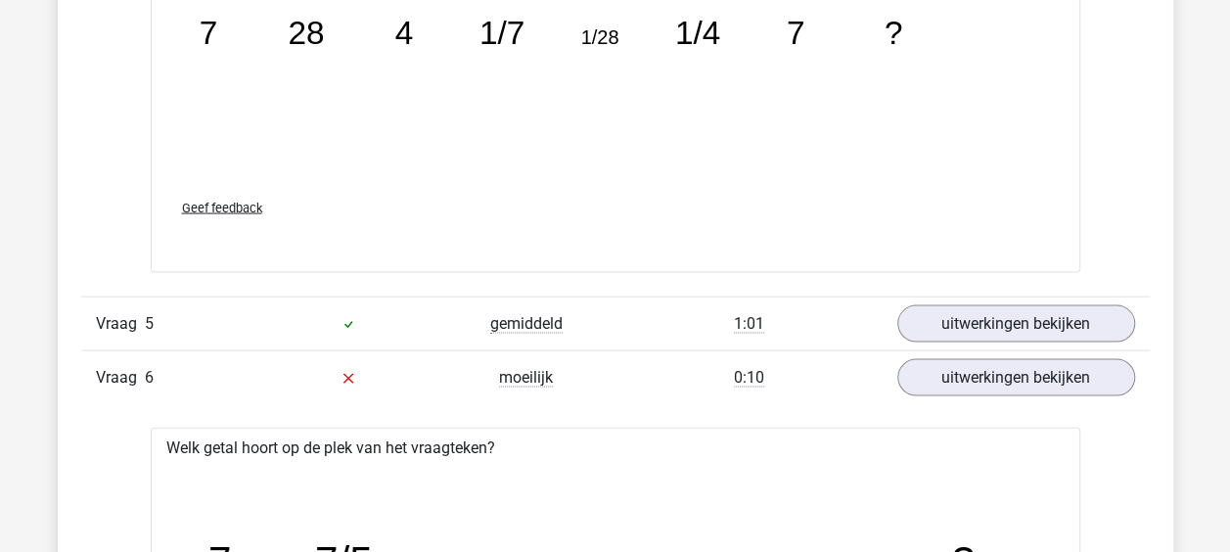
scroll to position [5590, 0]
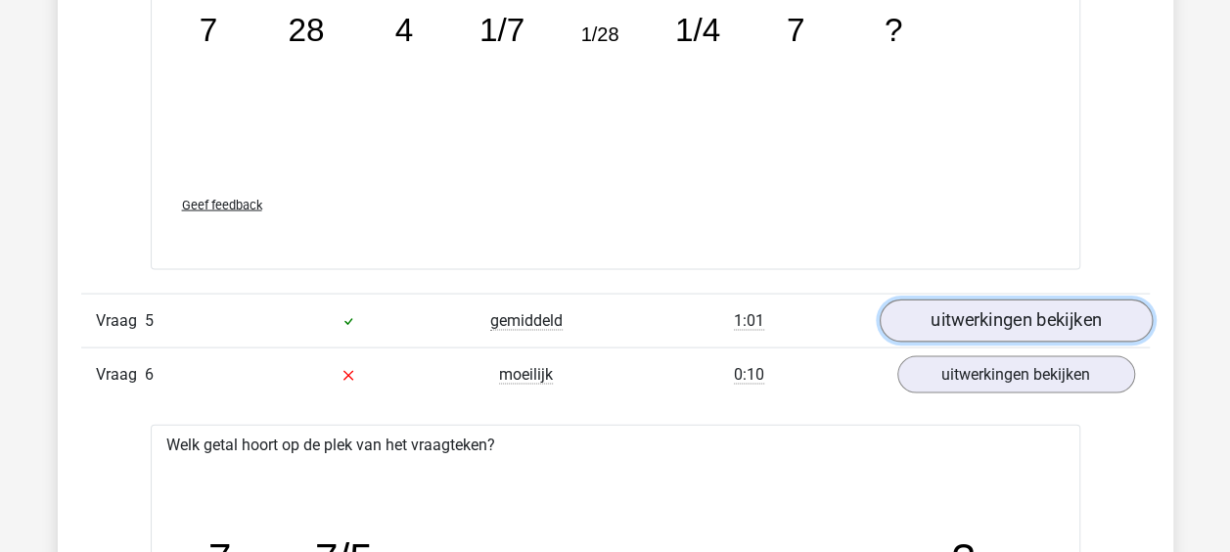
click at [1012, 313] on link "uitwerkingen bekijken" at bounding box center [1014, 320] width 273 height 43
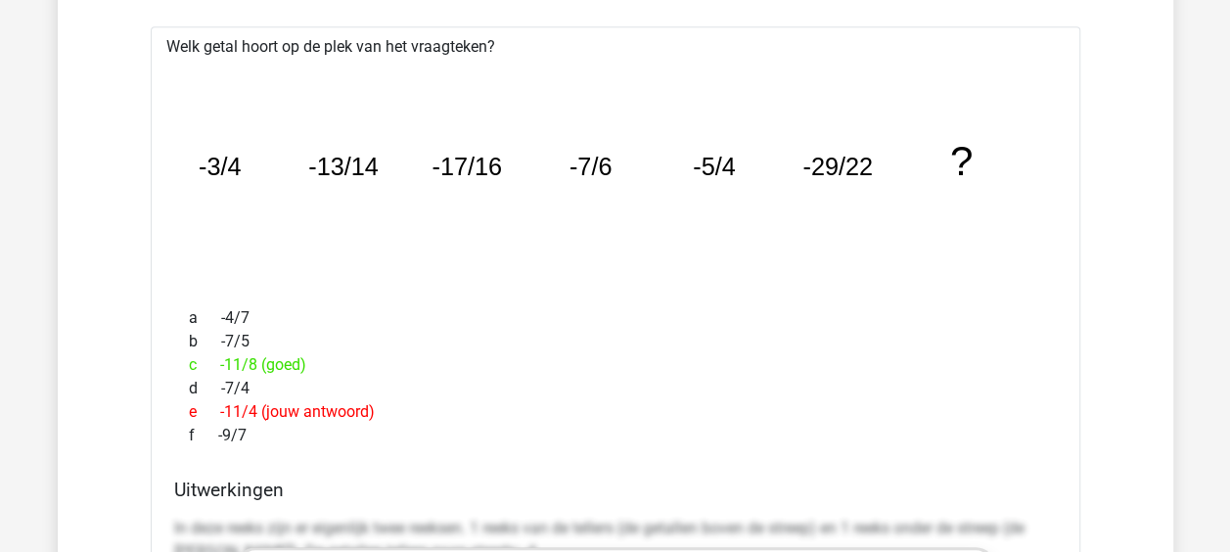
scroll to position [8108, 0]
